Goal: Find specific page/section: Find specific page/section

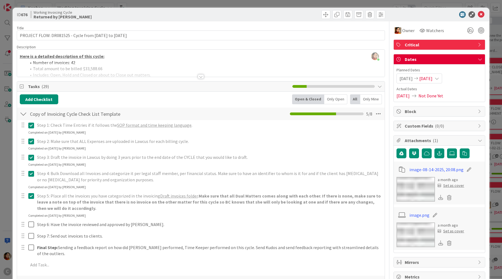
click at [5, 173] on div "ID 676 Working Invoicing Cycle Returned by [PERSON_NAME] Title 57 / 128 PROJECT…" at bounding box center [251, 139] width 502 height 279
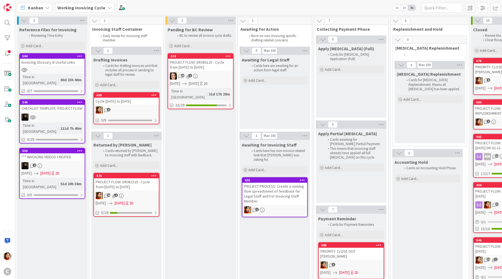
click at [195, 66] on div "PROJECT FLOW: DR080125 - Cycle from [DATE] to [DATE]" at bounding box center [200, 65] width 65 height 12
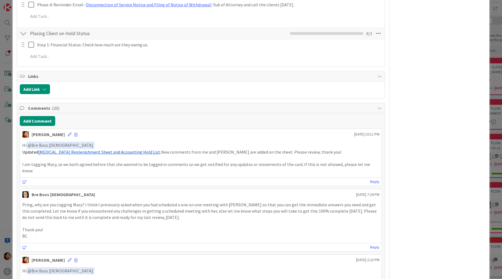
scroll to position [426, 0]
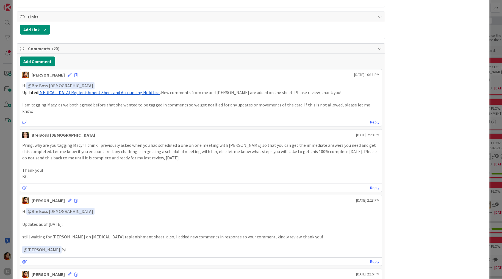
click at [23, 90] on span "Updated" at bounding box center [30, 92] width 16 height 5
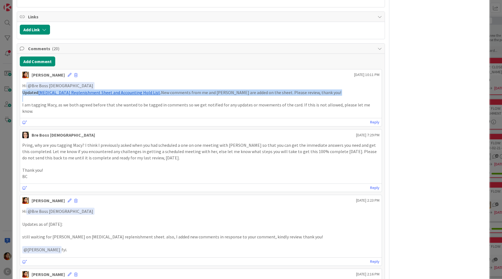
drag, startPoint x: 23, startPoint y: 84, endPoint x: 313, endPoint y: 85, distance: 289.3
click at [313, 90] on p "Updated [MEDICAL_DATA] Replenishment Sheet and Accounting Hold List . New comme…" at bounding box center [200, 93] width 357 height 6
copy p "Updated [MEDICAL_DATA] Replenishment Sheet and Accounting Hold List . New comme…"
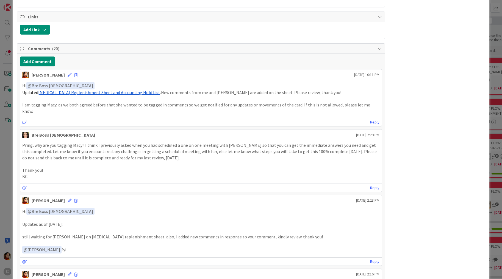
click at [7, 75] on div "ID 674 Working Invoicing Cycle Pending for BC Review Title 59 / 128 PROJECT FLO…" at bounding box center [251, 139] width 502 height 279
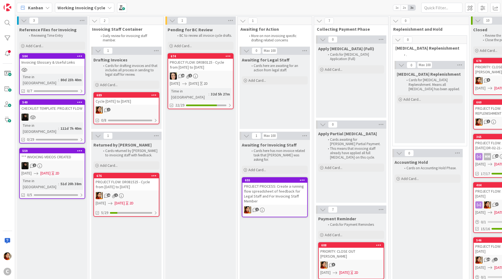
click at [117, 104] on div "Cycle [DATE] to [DATE]" at bounding box center [126, 101] width 65 height 7
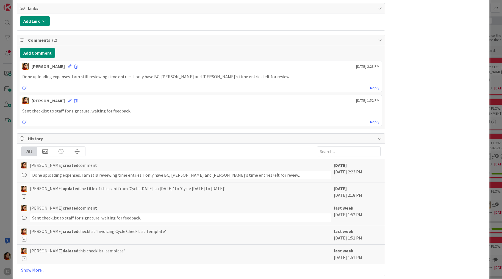
scroll to position [239, 0]
click at [9, 95] on div "ID 689 Working Invoicing Cycle Drafting Invoices Title 21 / 128 Cycle [DATE] to…" at bounding box center [251, 139] width 502 height 279
